Goal: Task Accomplishment & Management: Manage account settings

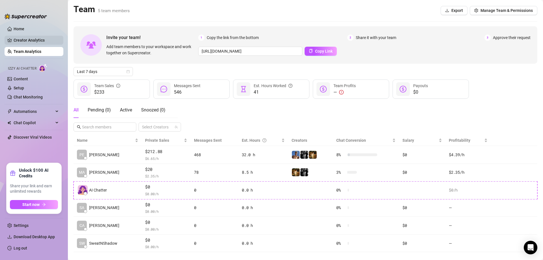
click at [47, 40] on link "Creator Analytics" at bounding box center [36, 40] width 45 height 9
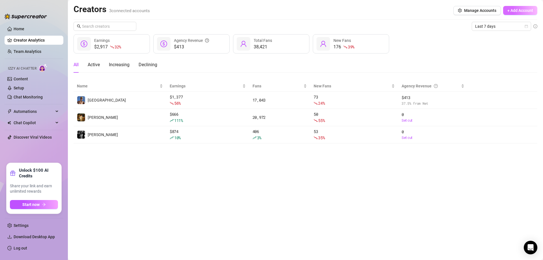
click at [512, 8] on span "+ Add Account" at bounding box center [521, 10] width 26 height 5
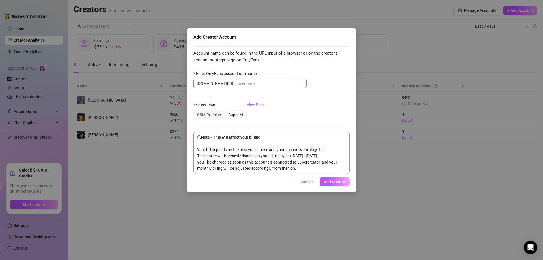
click at [248, 80] on span "onlyfans.com/" at bounding box center [250, 83] width 113 height 9
paste input "Destinydixon"
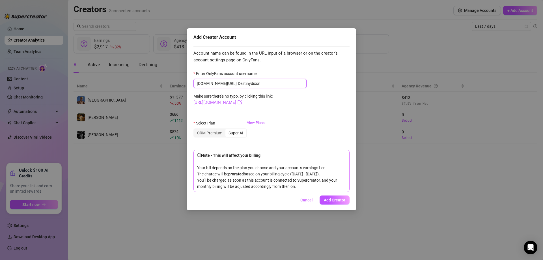
type input "Destinydixon"
click at [314, 109] on form "Enter OnlyFans account username onlyfans.com/ Destinydixon Make sure there's no…" at bounding box center [272, 131] width 156 height 122
click at [333, 203] on button "Add Creator" at bounding box center [335, 200] width 30 height 9
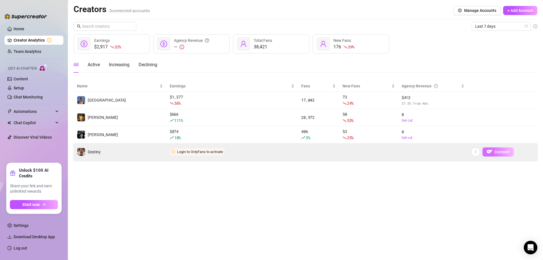
click at [499, 151] on span "Connect" at bounding box center [502, 152] width 15 height 5
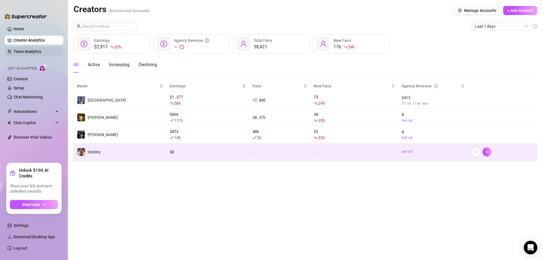
click at [36, 49] on link "Team Analytics" at bounding box center [28, 51] width 28 height 5
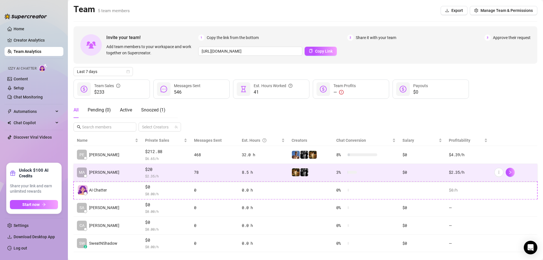
scroll to position [9, 0]
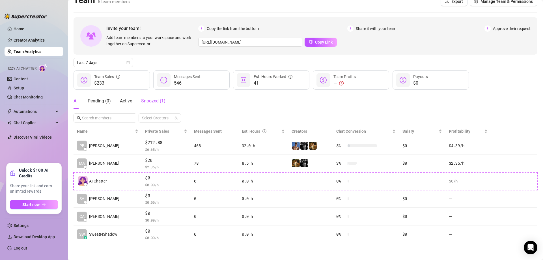
click at [148, 104] on div "Snoozed ( 1 )" at bounding box center [153, 101] width 24 height 7
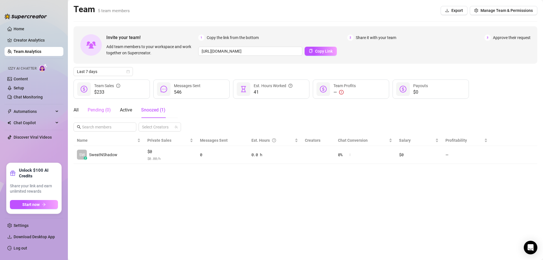
click at [103, 105] on div "Pending ( 0 )" at bounding box center [99, 110] width 23 height 16
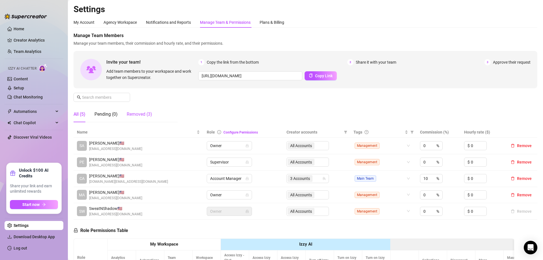
click at [134, 116] on div "Removed (3)" at bounding box center [139, 114] width 25 height 7
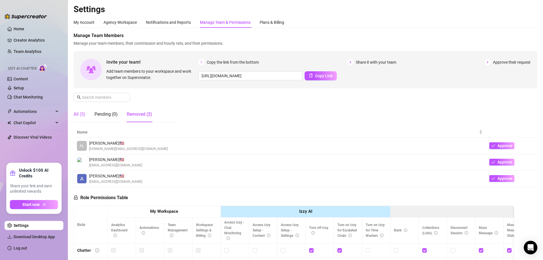
click at [82, 113] on div "All (5)" at bounding box center [80, 114] width 12 height 7
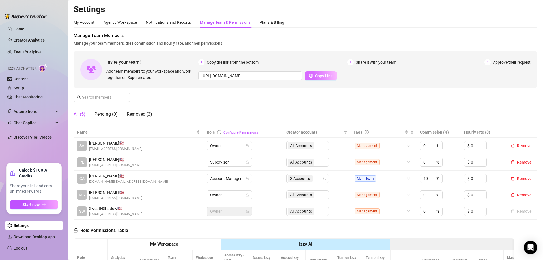
click at [310, 77] on icon "copy" at bounding box center [311, 76] width 4 height 4
click at [24, 36] on link "Creator Analytics" at bounding box center [36, 40] width 45 height 9
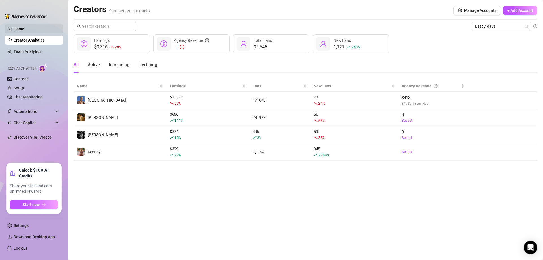
click at [21, 27] on link "Home" at bounding box center [19, 29] width 11 height 5
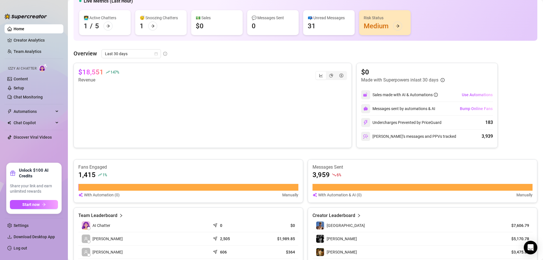
scroll to position [66, 0]
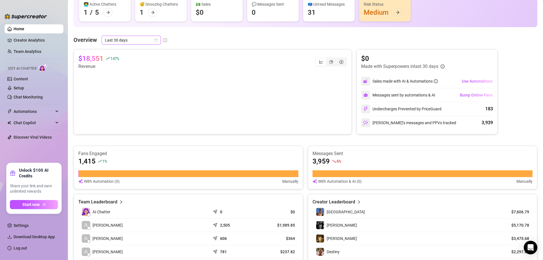
click at [119, 44] on span "Last 30 days" at bounding box center [131, 40] width 53 height 8
click at [130, 75] on div "Last 90 days" at bounding box center [130, 78] width 57 height 9
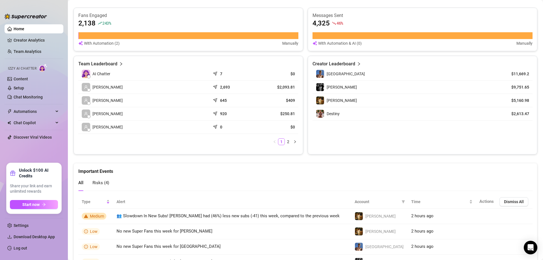
scroll to position [207, 0]
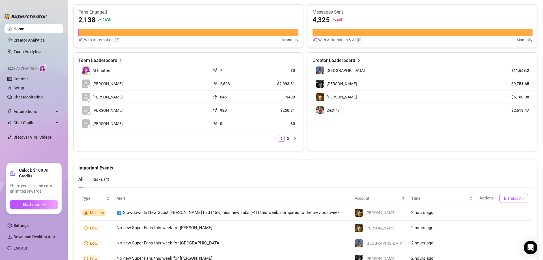
click at [509, 196] on span "Dismiss All" at bounding box center [514, 198] width 20 height 5
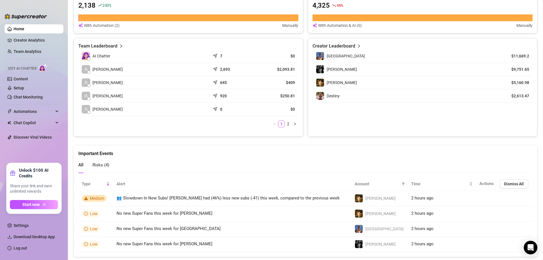
scroll to position [236, 0]
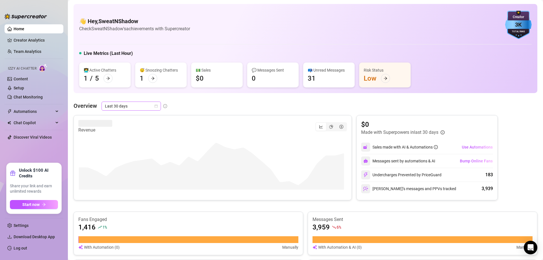
click at [136, 104] on span "Last 30 days" at bounding box center [131, 106] width 53 height 8
click at [126, 141] on div "Last 90 days" at bounding box center [130, 144] width 57 height 9
